Goal: Check status: Check status

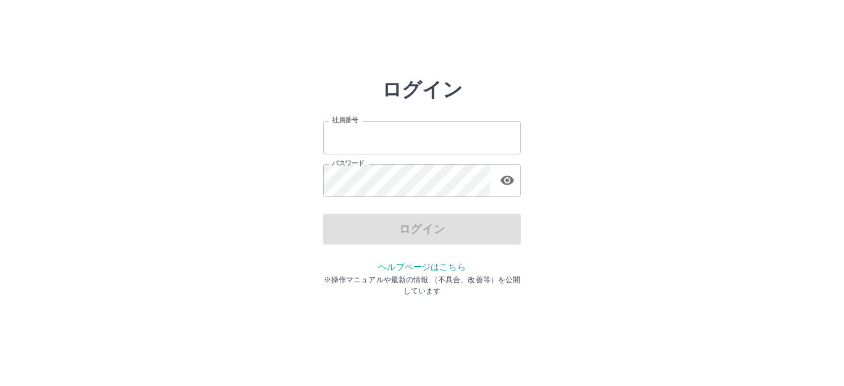
type input "*******"
click at [423, 232] on div "ログイン" at bounding box center [422, 229] width 198 height 31
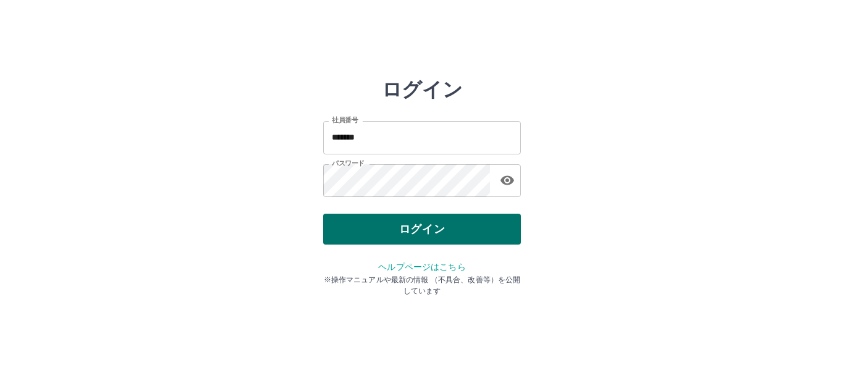
click at [366, 230] on button "ログイン" at bounding box center [422, 229] width 198 height 31
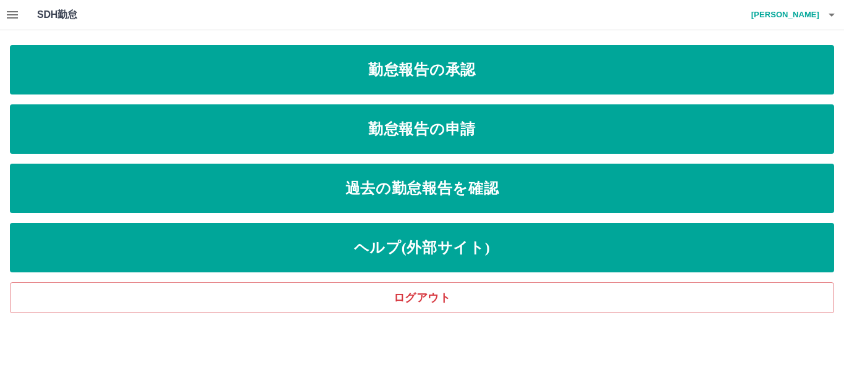
click at [38, 14] on h1 "SDH勤怠" at bounding box center [77, 15] width 80 height 30
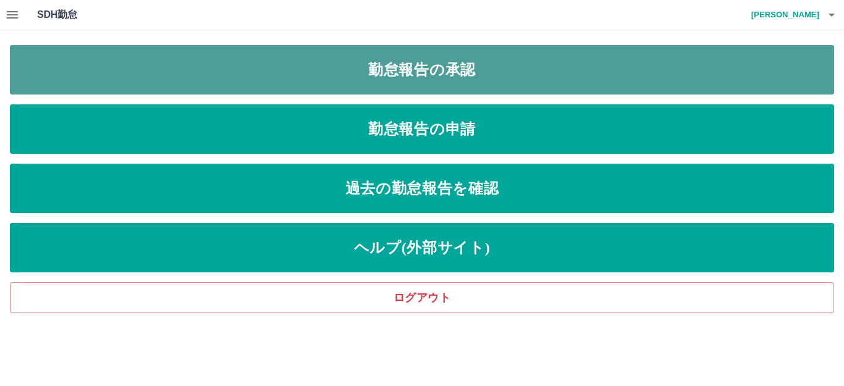
click at [351, 76] on link "勤怠報告の承認" at bounding box center [422, 69] width 824 height 49
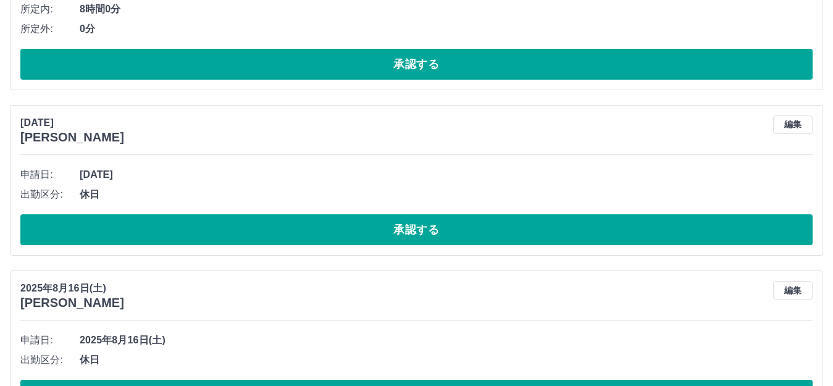
scroll to position [2101, 0]
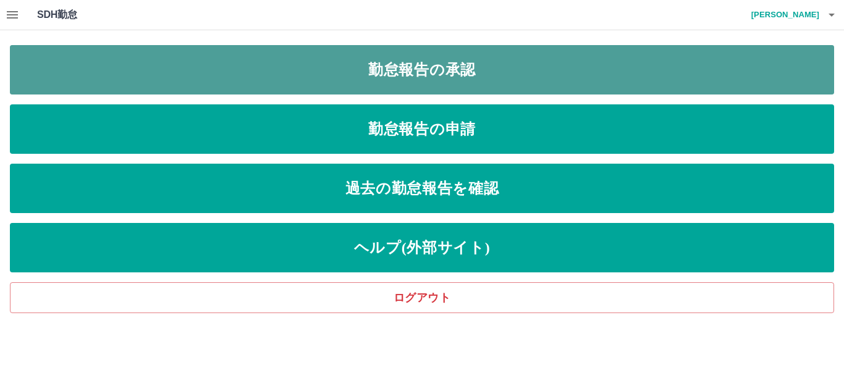
click at [415, 66] on link "勤怠報告の承認" at bounding box center [422, 69] width 824 height 49
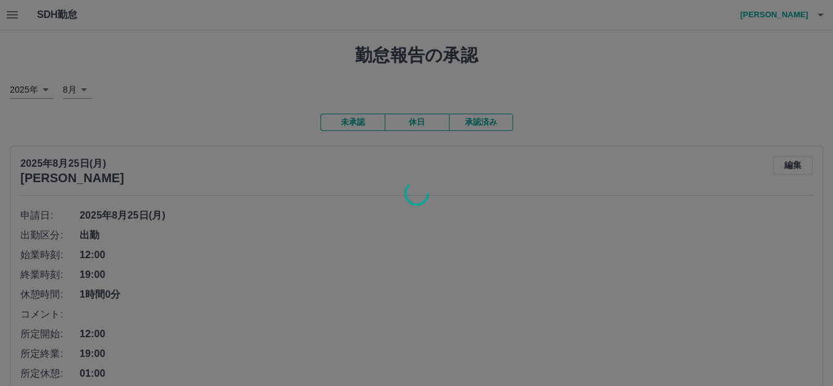
click at [495, 118] on div at bounding box center [416, 193] width 833 height 386
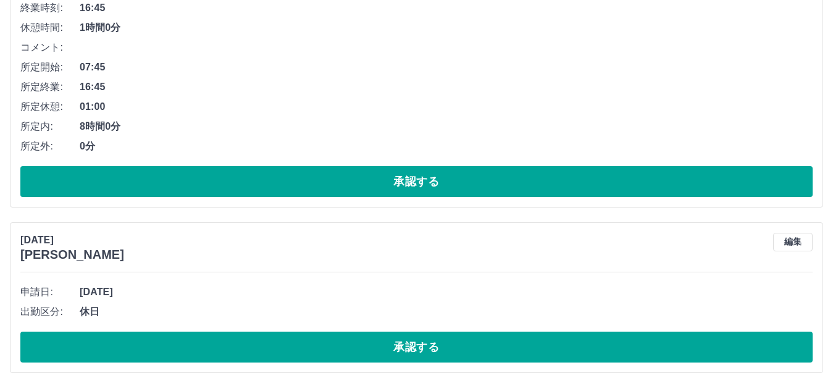
scroll to position [2101, 0]
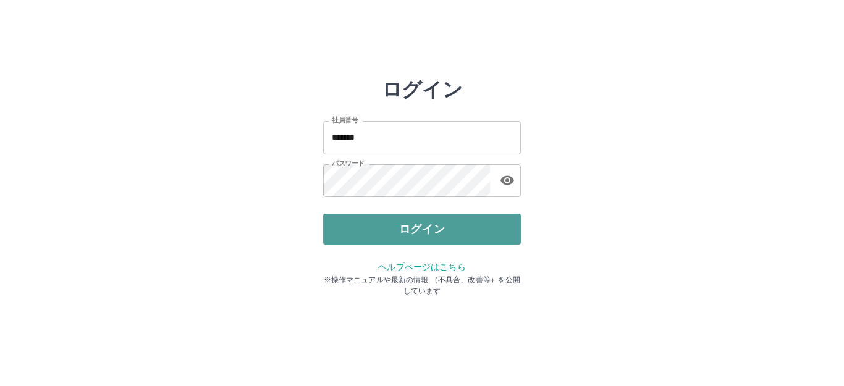
click at [372, 237] on button "ログイン" at bounding box center [422, 229] width 198 height 31
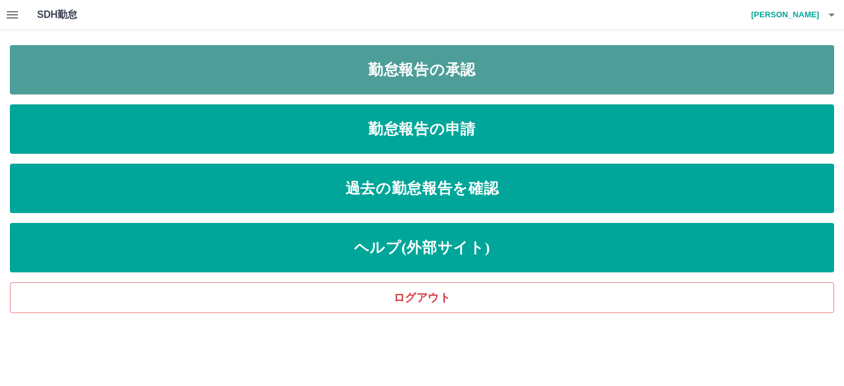
click at [439, 74] on link "勤怠報告の承認" at bounding box center [422, 69] width 824 height 49
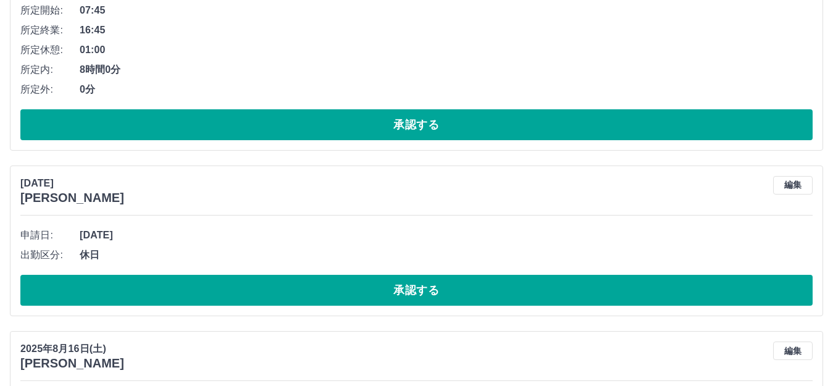
scroll to position [2224, 0]
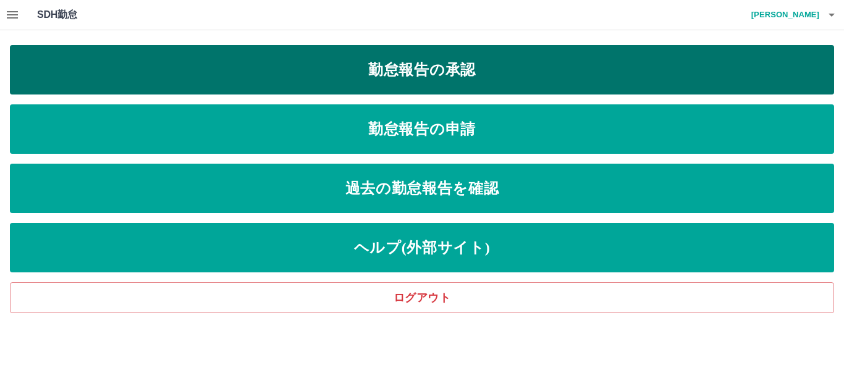
click at [432, 78] on link "勤怠報告の承認" at bounding box center [422, 69] width 824 height 49
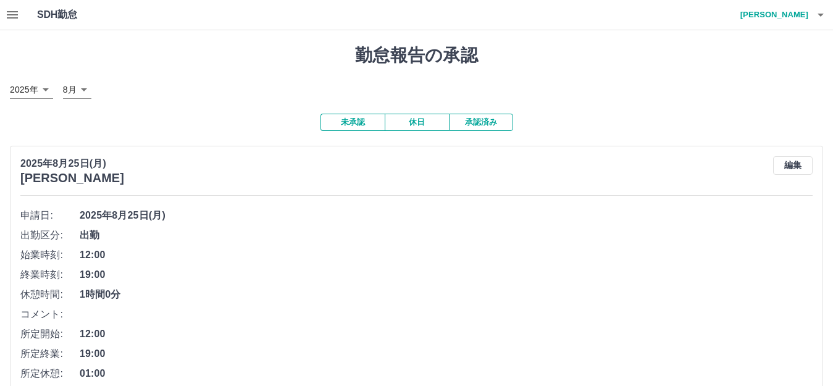
click at [493, 119] on button "承認済み" at bounding box center [481, 122] width 64 height 17
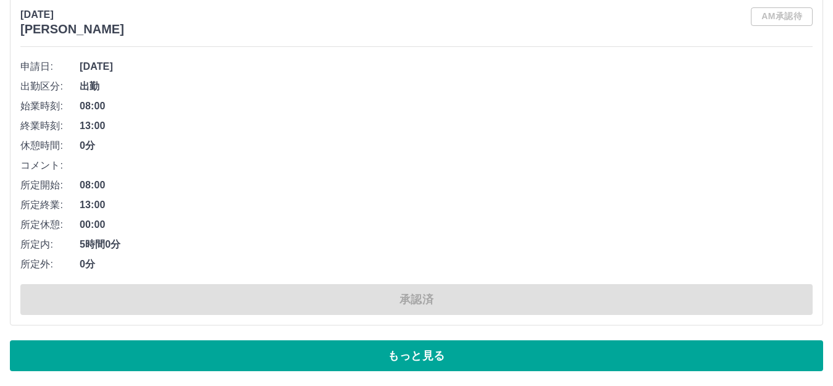
scroll to position [7450, 0]
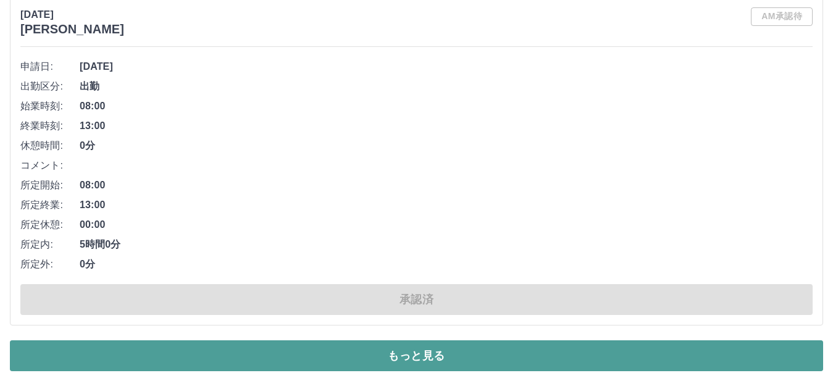
click at [454, 360] on button "もっと見る" at bounding box center [417, 355] width 814 height 31
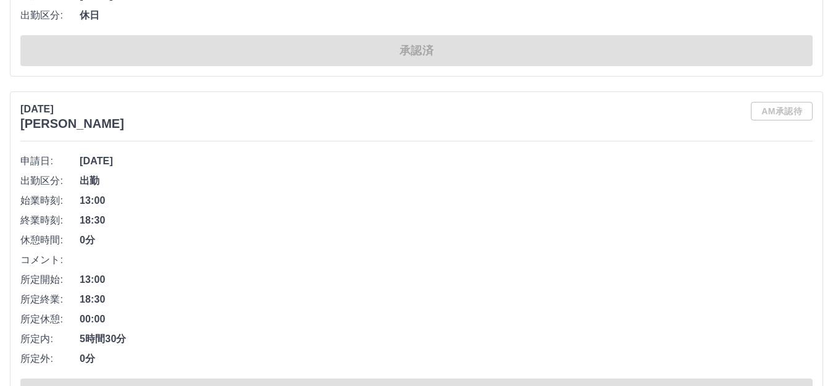
scroll to position [15450, 0]
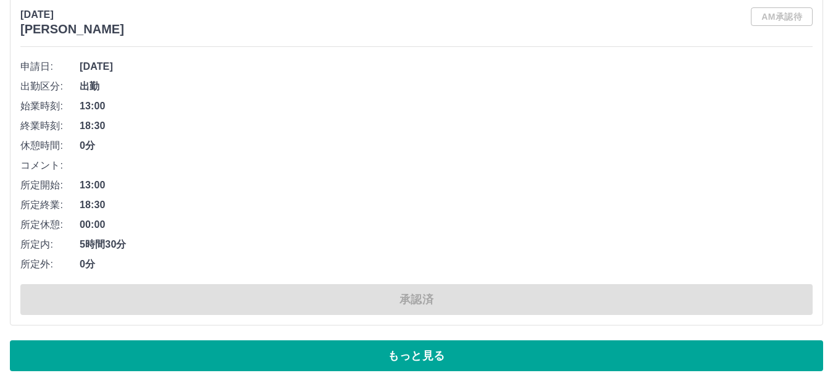
click at [349, 345] on button "もっと見る" at bounding box center [417, 355] width 814 height 31
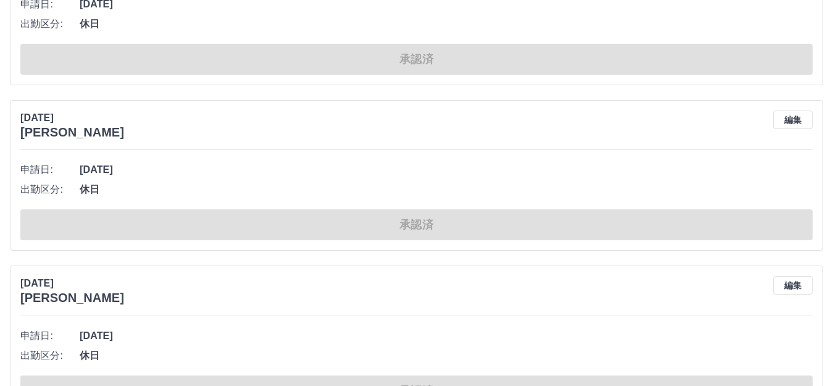
scroll to position [190, 0]
